Goal: Task Accomplishment & Management: Use online tool/utility

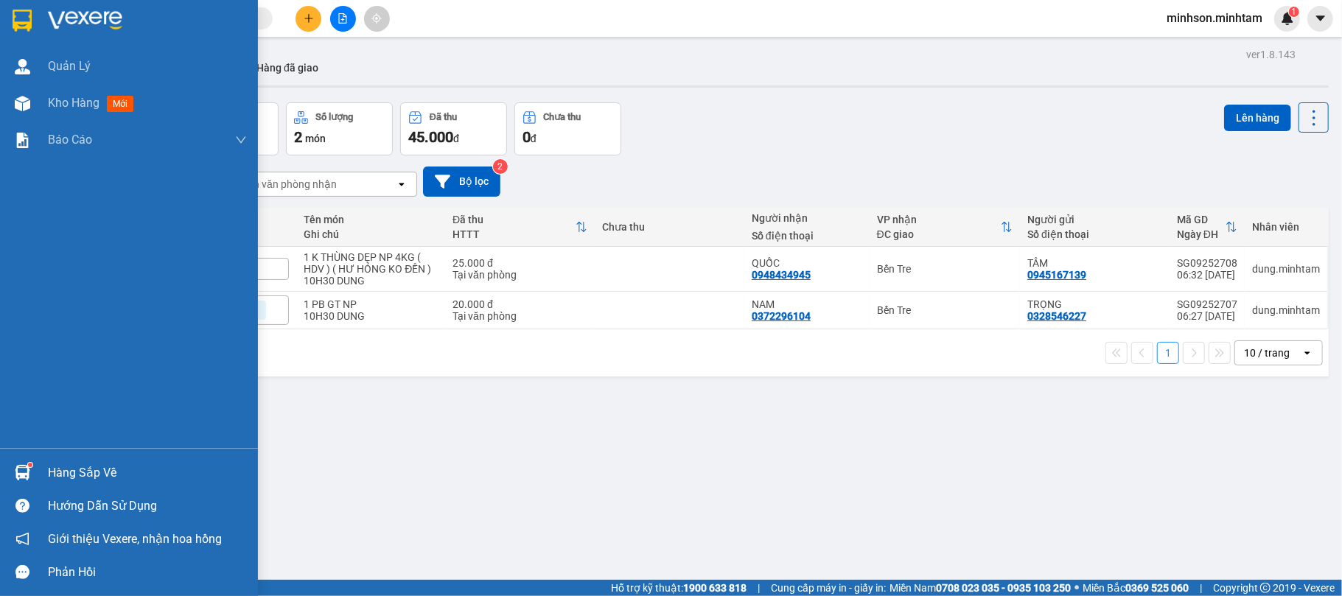
click at [86, 475] on div "Hàng sắp về" at bounding box center [147, 473] width 199 height 22
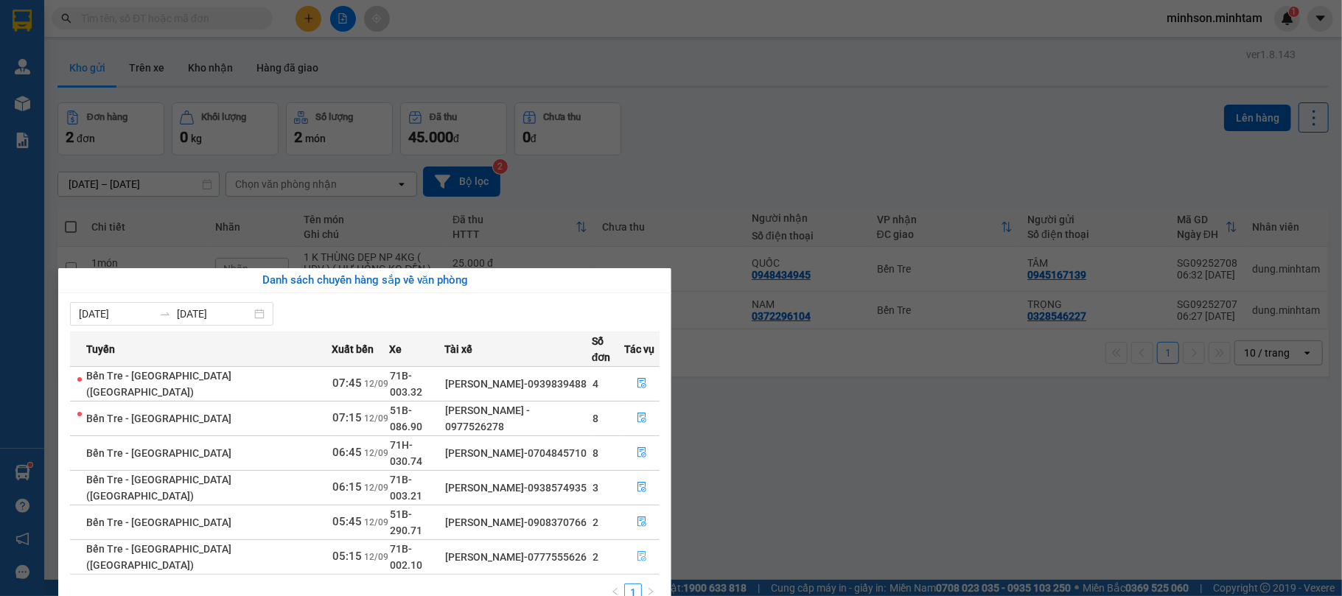
click at [647, 545] on button "button" at bounding box center [642, 557] width 34 height 24
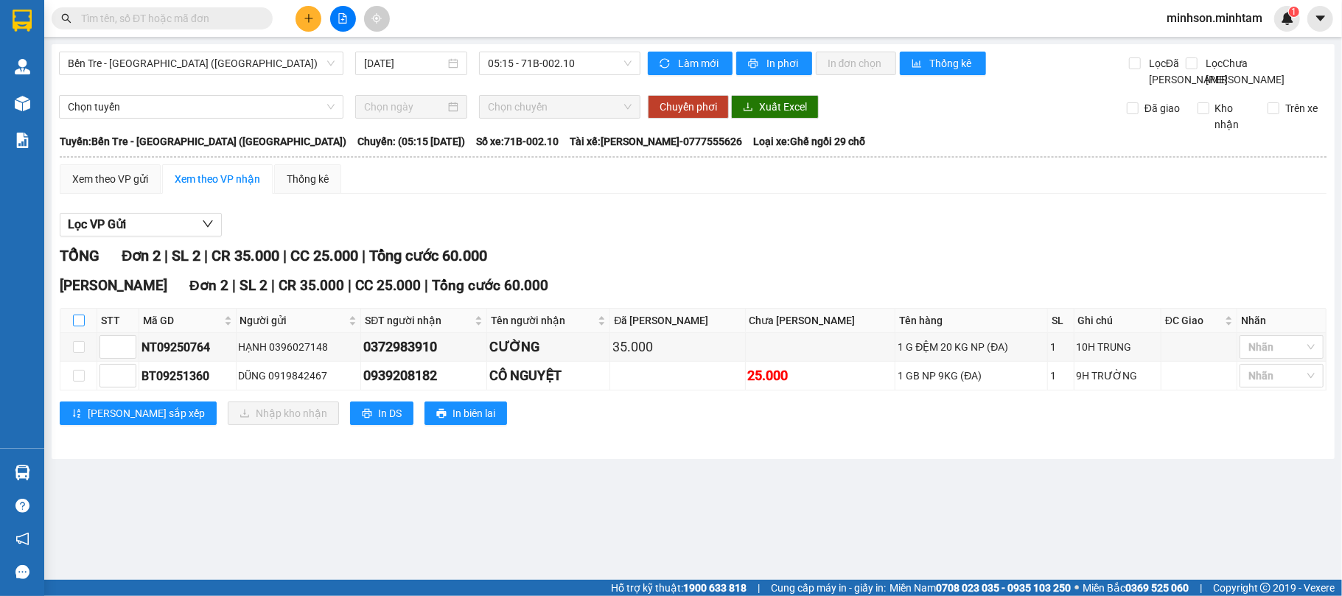
click at [77, 329] on label at bounding box center [79, 321] width 12 height 16
click at [77, 327] on input "checkbox" at bounding box center [79, 321] width 12 height 12
checkbox input "true"
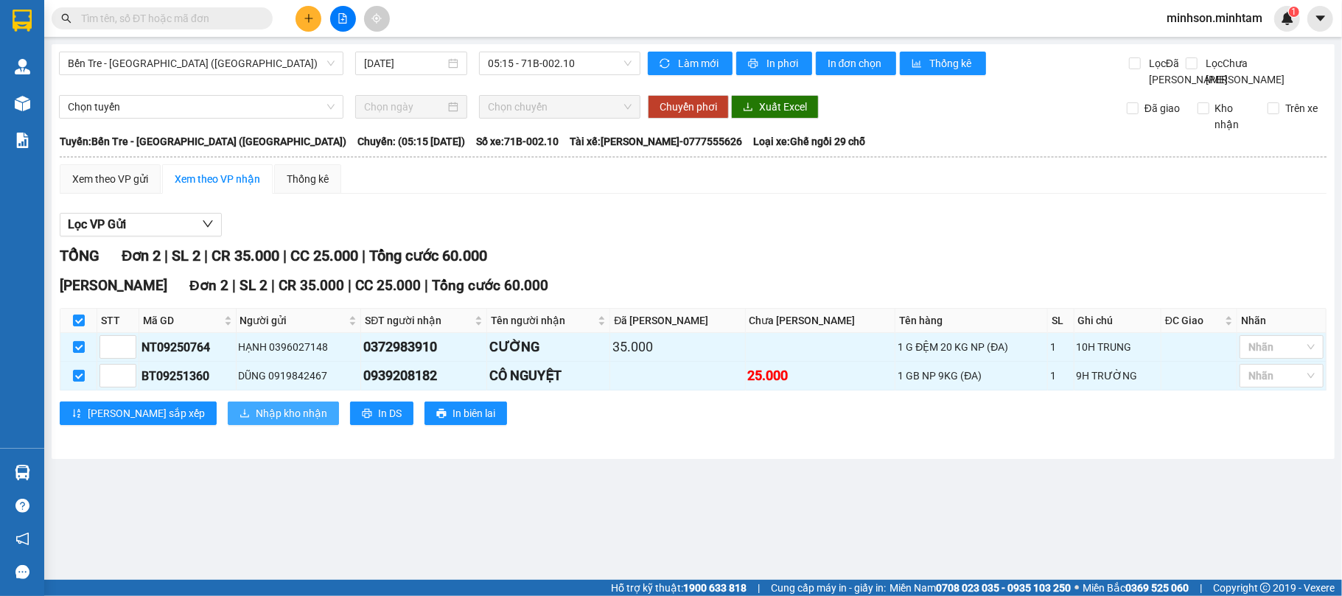
click at [256, 422] on span "Nhập kho nhận" at bounding box center [291, 413] width 71 height 16
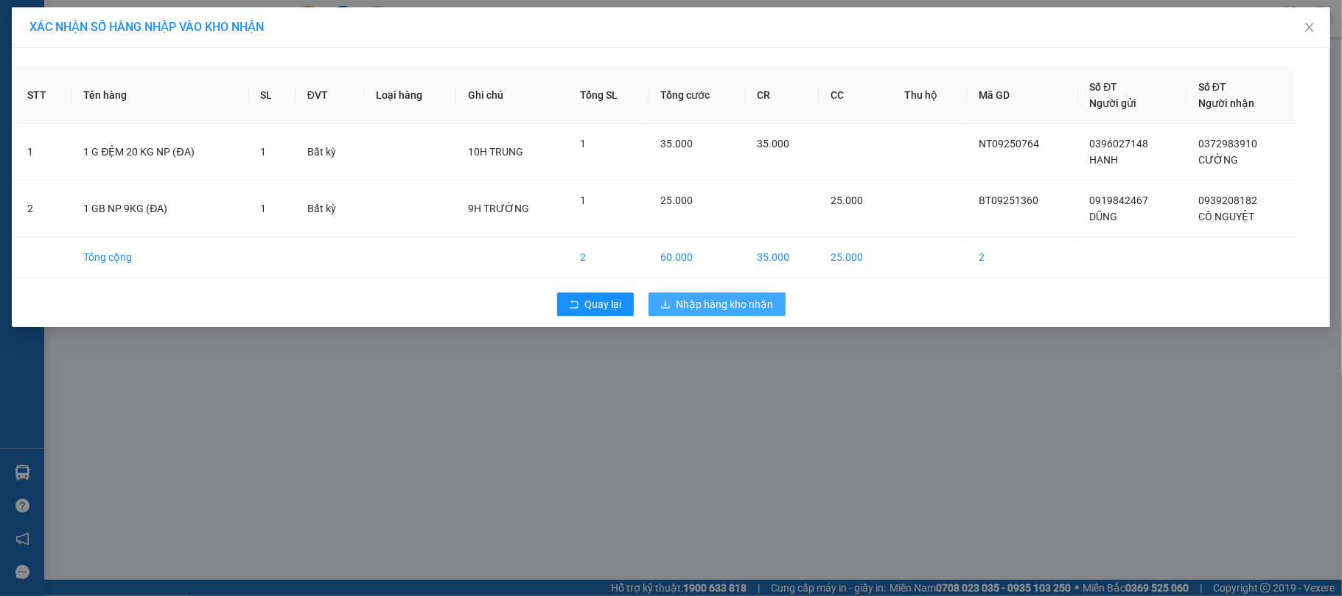
click at [699, 301] on span "Nhập hàng kho nhận" at bounding box center [725, 304] width 97 height 16
